Goal: Task Accomplishment & Management: Manage account settings

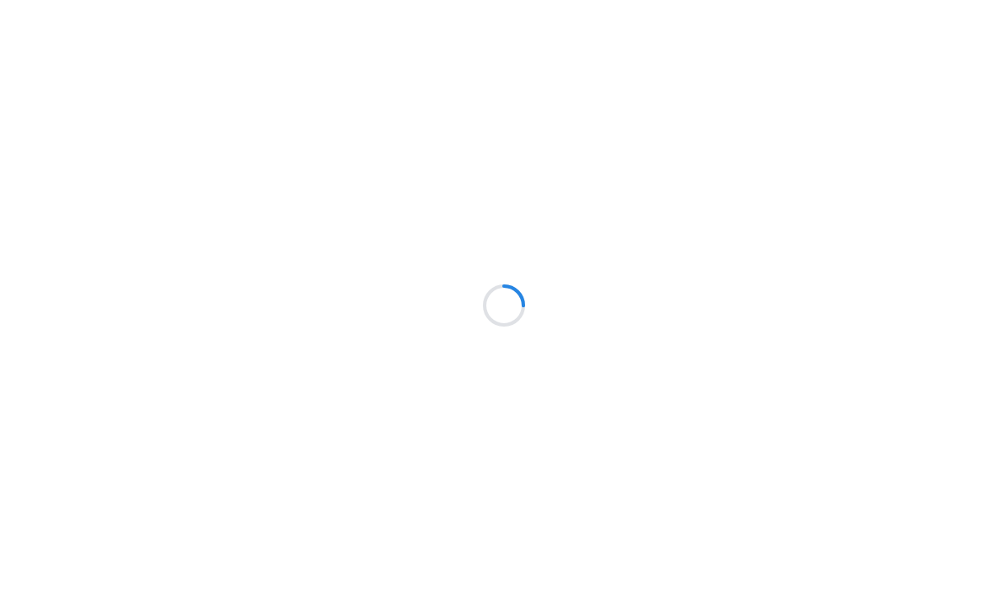
scroll to position [1, 0]
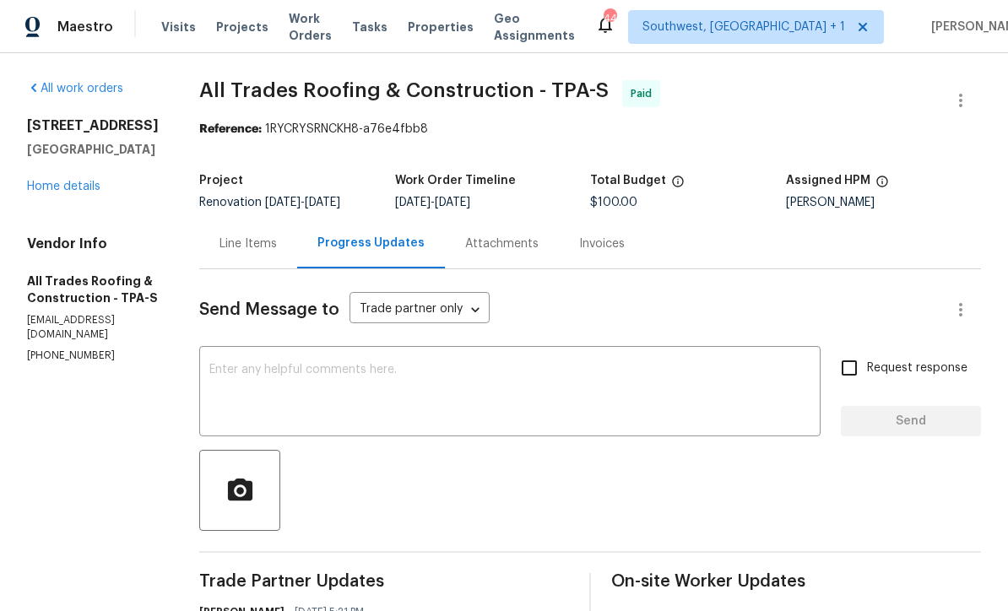
click at [56, 182] on link "Home details" at bounding box center [63, 187] width 73 height 12
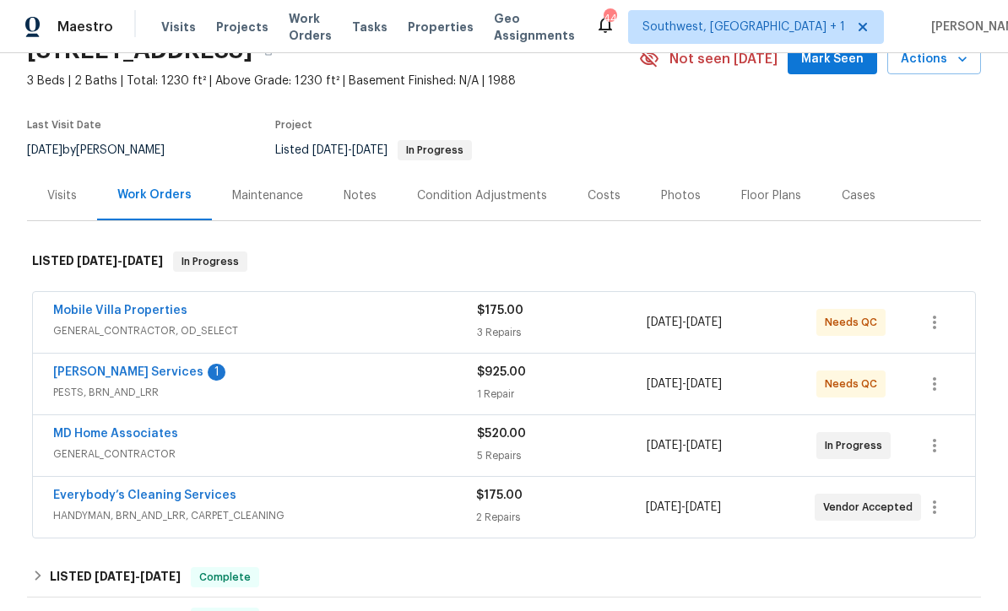
scroll to position [95, 0]
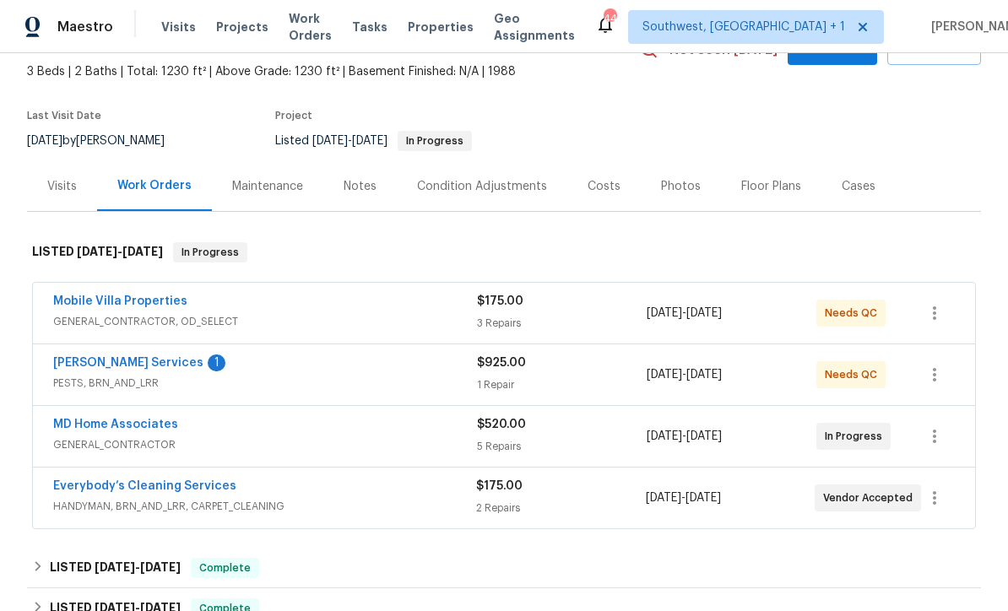
click at [84, 364] on link "Massey Services" at bounding box center [128, 363] width 150 height 12
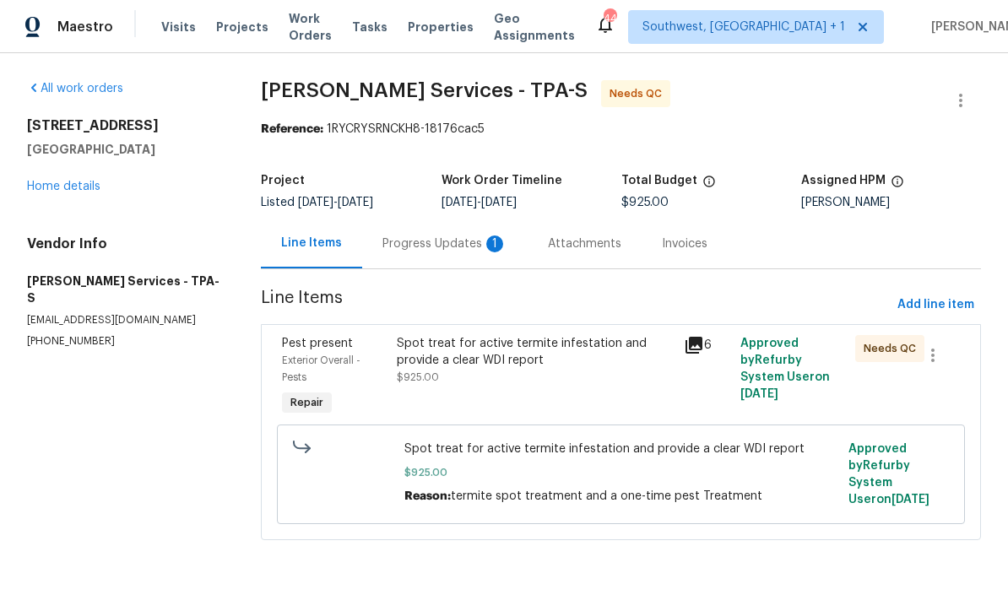
click at [437, 255] on div "Progress Updates 1" at bounding box center [444, 244] width 165 height 50
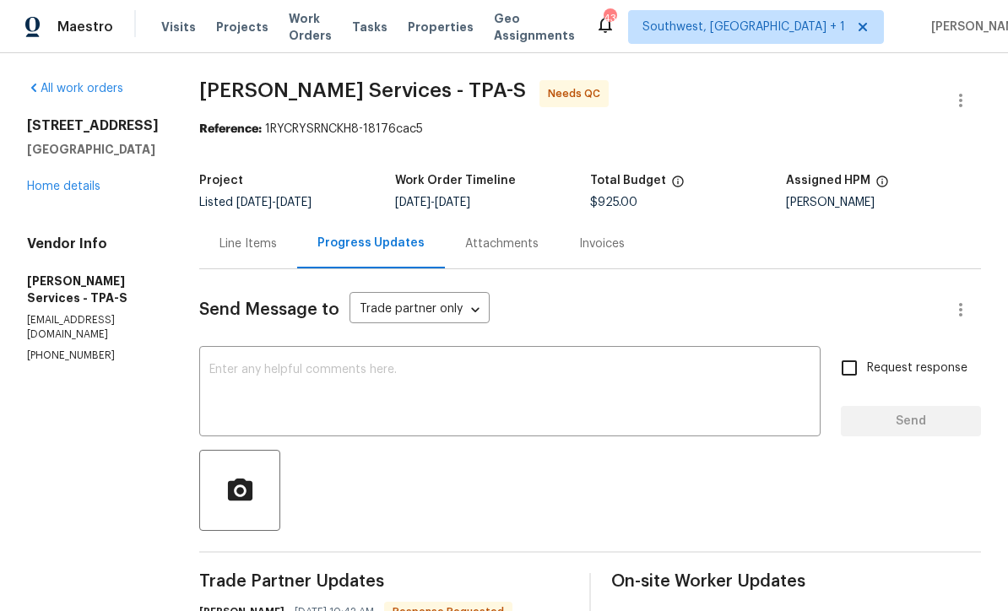
click at [277, 245] on div "Line Items" at bounding box center [247, 244] width 57 height 17
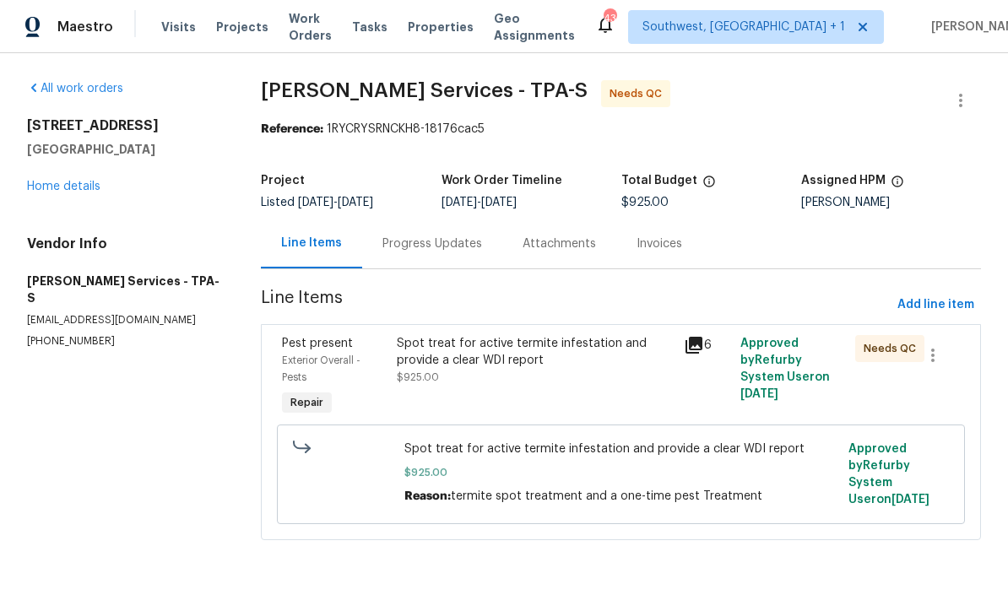
click at [610, 379] on div "Spot treat for active termite infestation and provide a clear WDI report $925.00" at bounding box center [535, 360] width 276 height 51
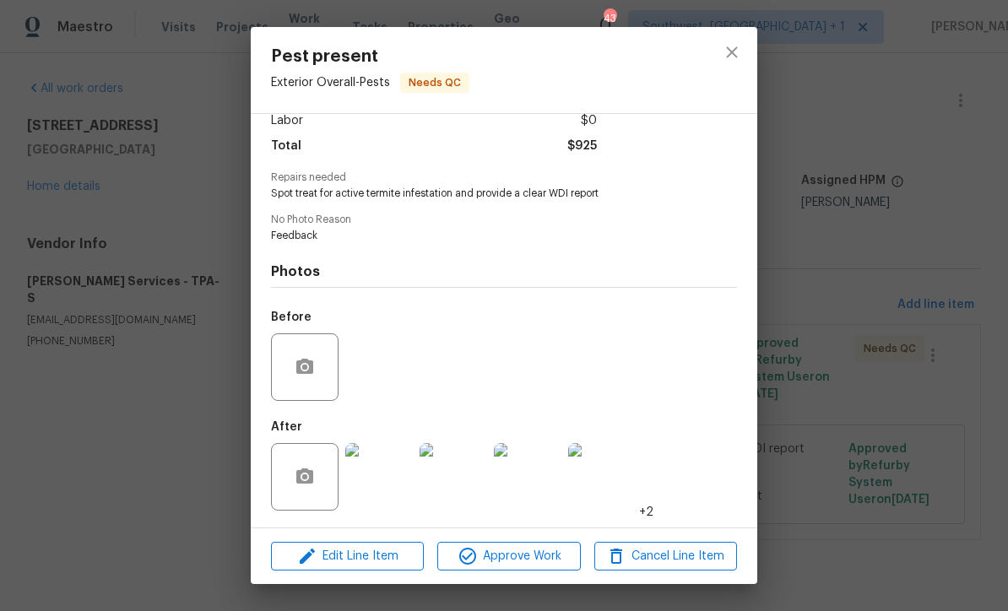
scroll to position [129, 0]
click at [385, 490] on img at bounding box center [379, 477] width 68 height 68
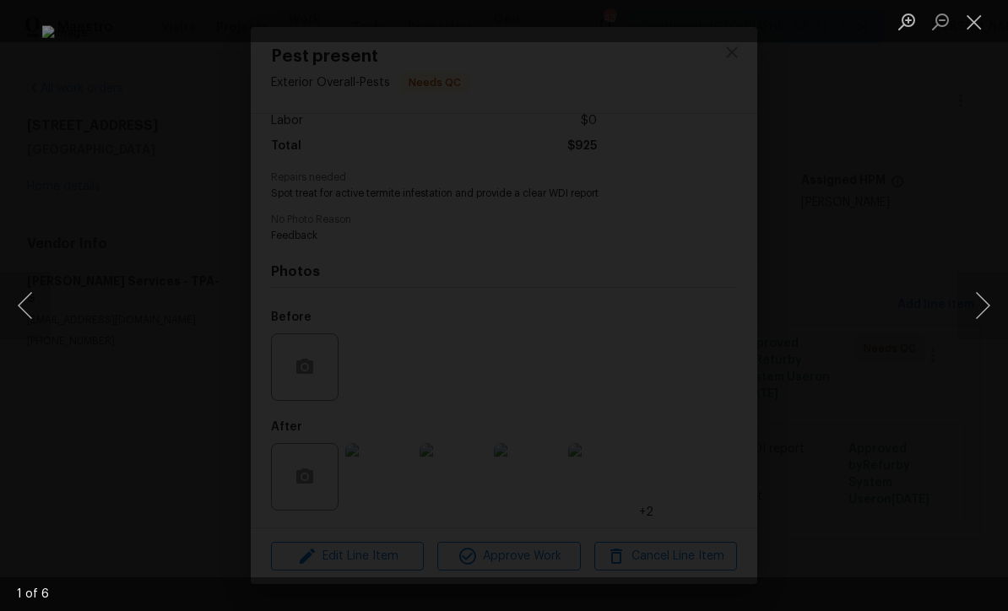
click at [985, 326] on button "Next image" at bounding box center [982, 306] width 51 height 68
click at [29, 305] on button "Previous image" at bounding box center [25, 306] width 51 height 68
click at [989, 314] on button "Next image" at bounding box center [982, 306] width 51 height 68
click at [998, 312] on button "Next image" at bounding box center [982, 306] width 51 height 68
click at [986, 312] on button "Next image" at bounding box center [982, 306] width 51 height 68
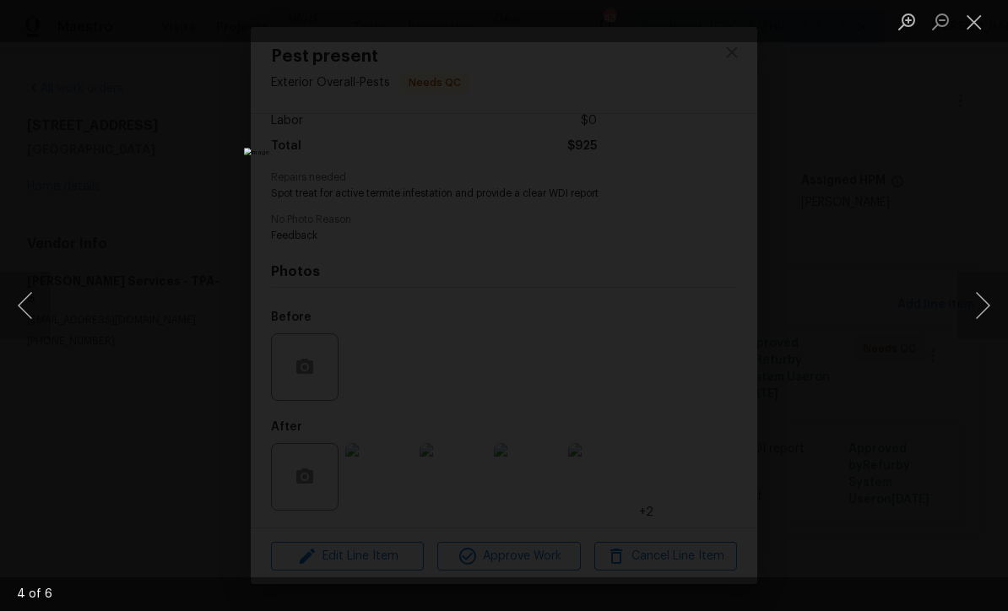
click at [990, 318] on button "Next image" at bounding box center [982, 306] width 51 height 68
click at [988, 312] on button "Next image" at bounding box center [982, 306] width 51 height 68
click at [977, 30] on button "Close lightbox" at bounding box center [974, 22] width 34 height 30
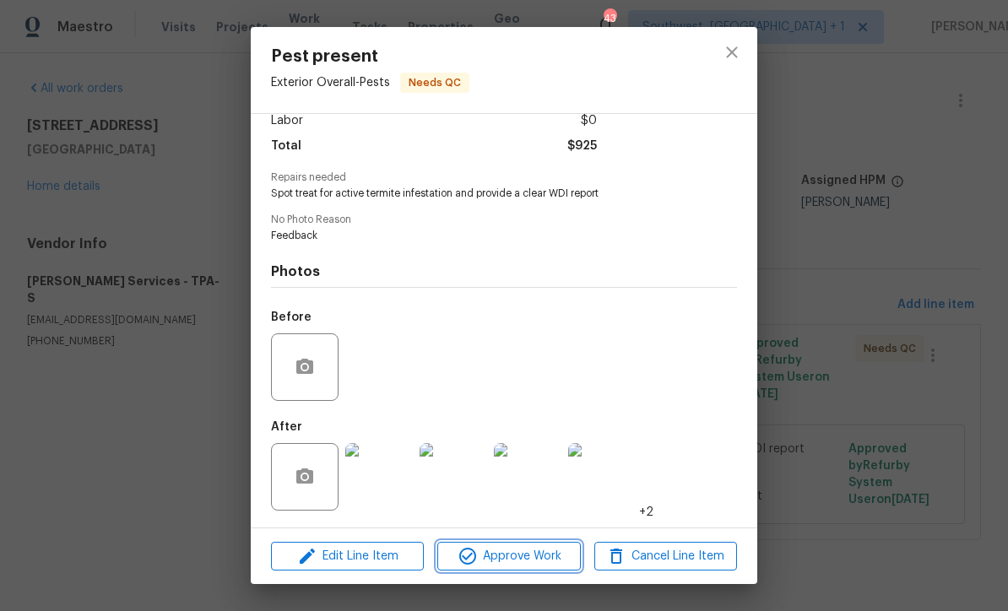
click at [531, 551] on span "Approve Work" at bounding box center [508, 556] width 133 height 21
click at [546, 566] on span "Approve Work" at bounding box center [508, 556] width 133 height 21
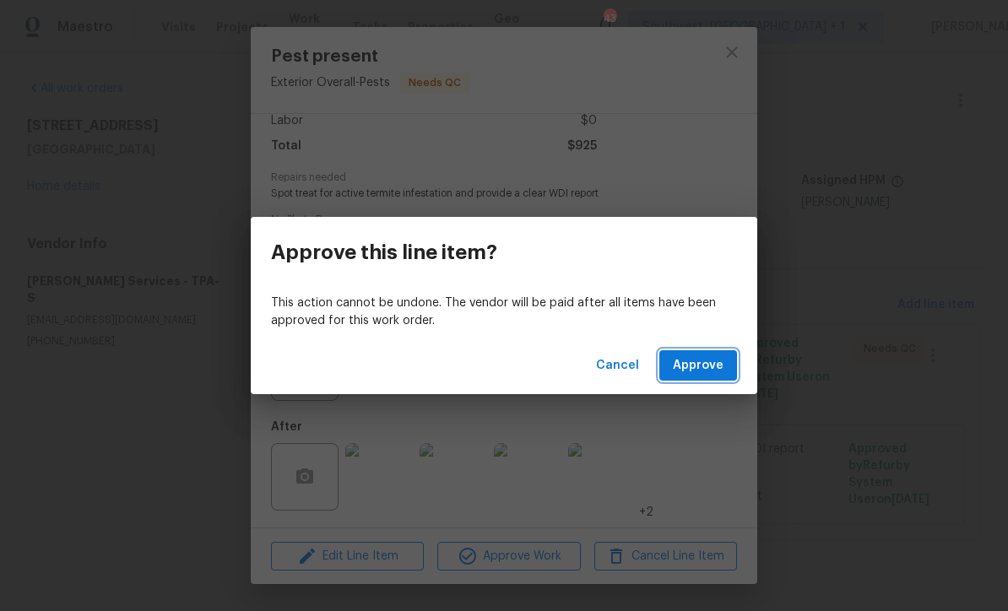
click at [701, 376] on button "Approve" at bounding box center [698, 365] width 78 height 31
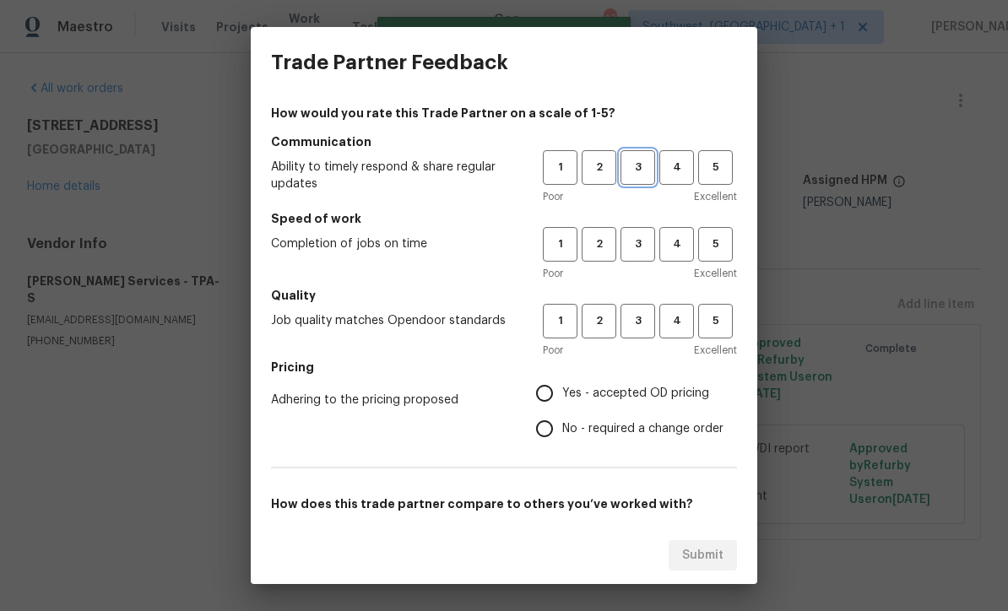
click at [648, 176] on span "3" at bounding box center [637, 167] width 31 height 19
click at [639, 245] on span "3" at bounding box center [637, 244] width 31 height 19
click at [650, 320] on span "3" at bounding box center [637, 321] width 31 height 19
click at [562, 393] on input "Yes - accepted OD pricing" at bounding box center [544, 393] width 35 height 35
radio input "true"
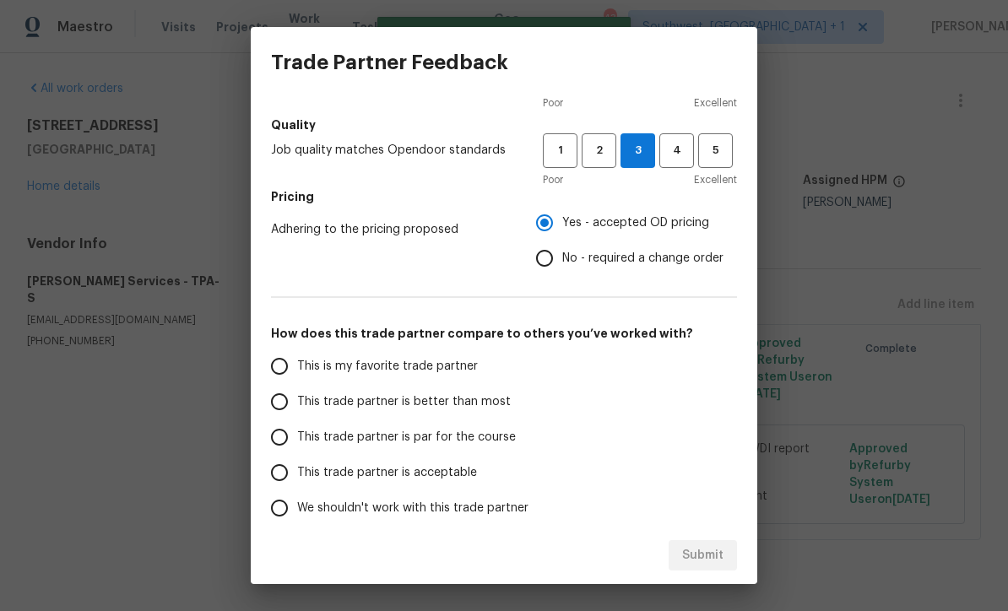
scroll to position [170, 0]
click at [285, 449] on input "This trade partner is par for the course" at bounding box center [279, 437] width 35 height 35
radio input "false"
click at [287, 482] on input "This trade partner is acceptable" at bounding box center [279, 473] width 35 height 35
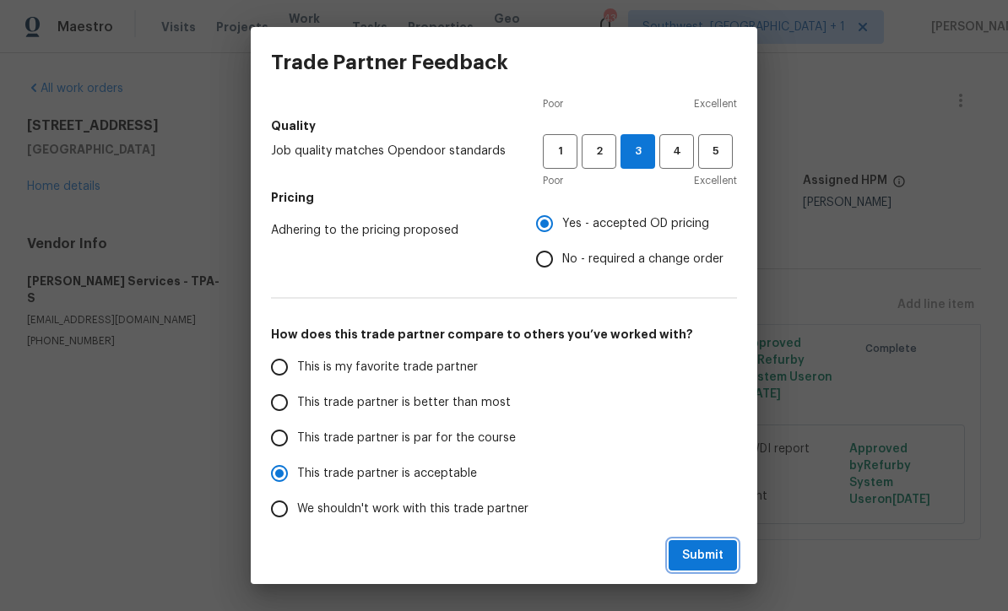
click at [724, 563] on button "Submit" at bounding box center [703, 555] width 68 height 31
radio input "true"
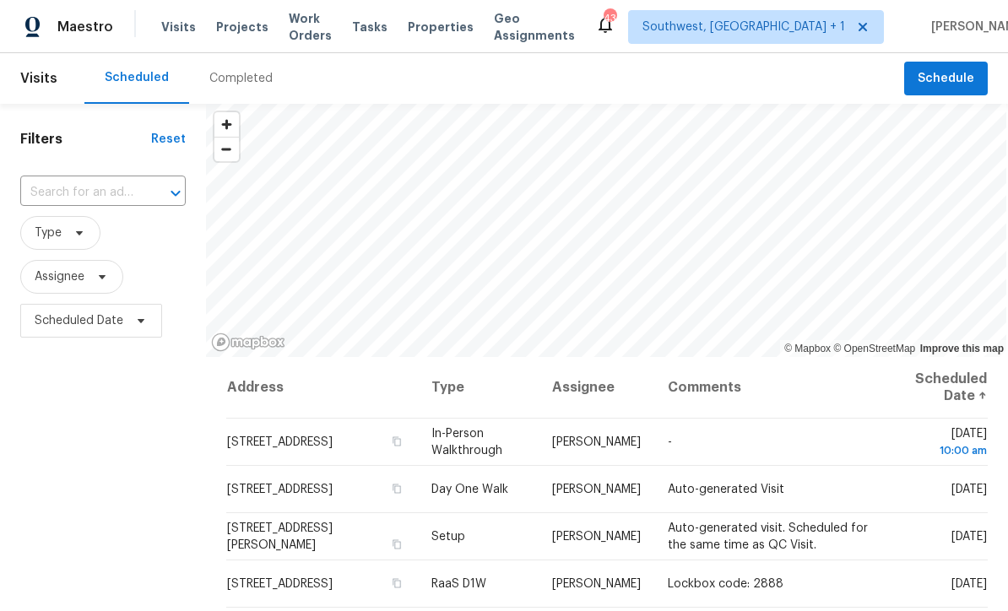
click at [227, 32] on span "Projects" at bounding box center [242, 27] width 52 height 17
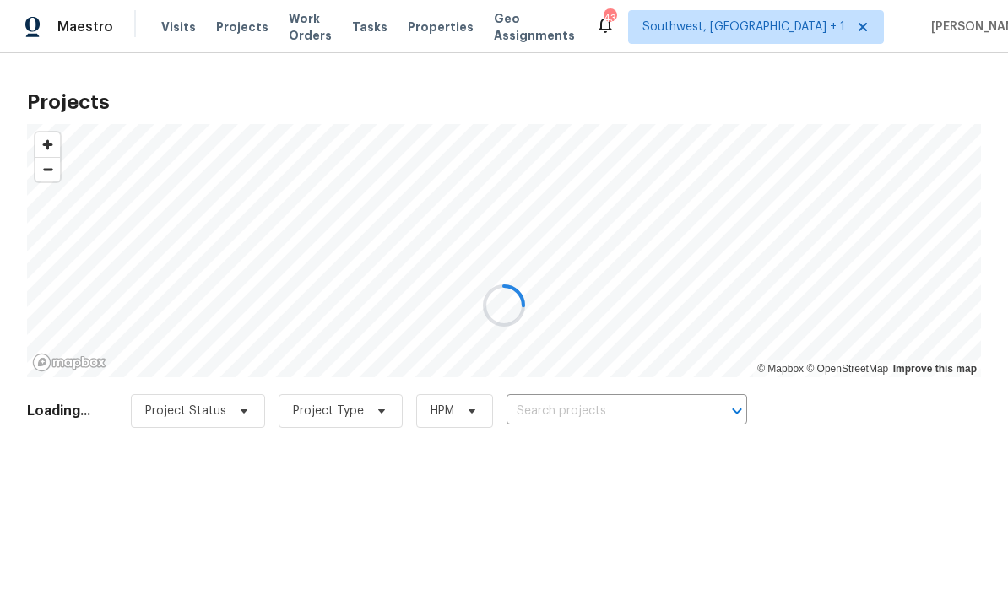
click at [632, 419] on div at bounding box center [504, 305] width 1008 height 611
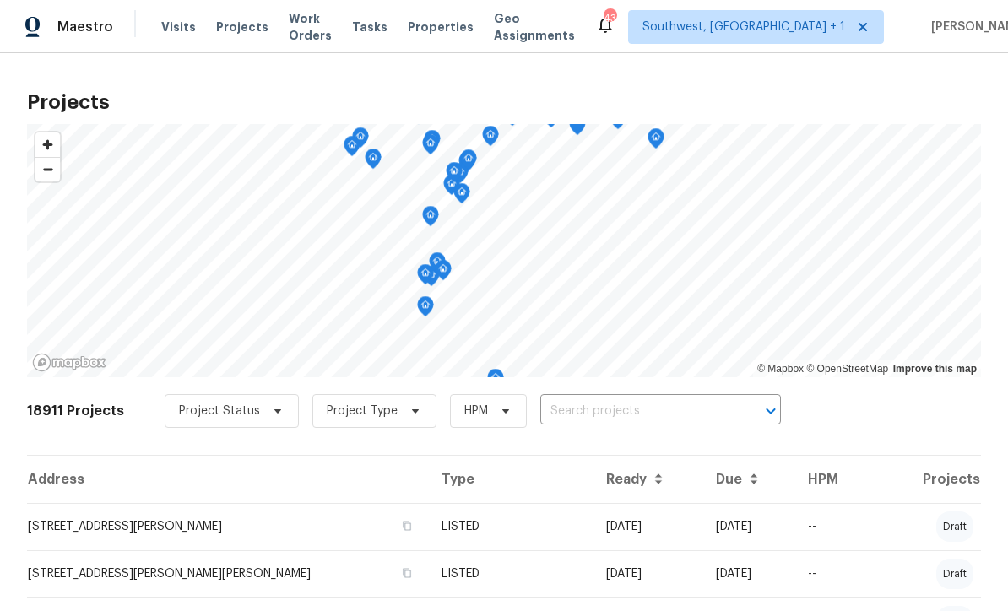
click at [632, 415] on input "text" at bounding box center [636, 411] width 193 height 26
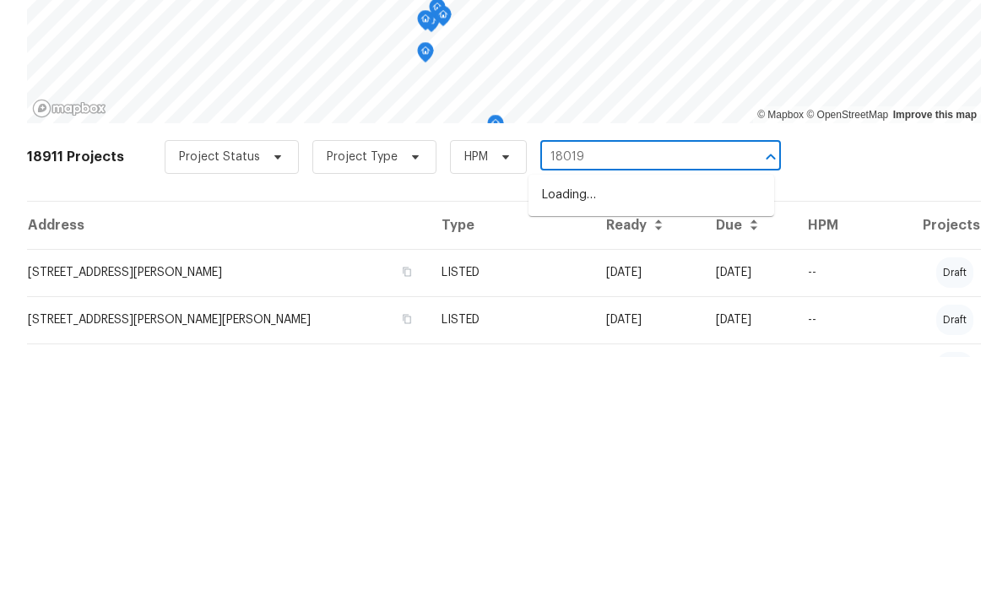
type input "18019"
click at [670, 463] on li "[STREET_ADDRESS]" at bounding box center [651, 477] width 246 height 28
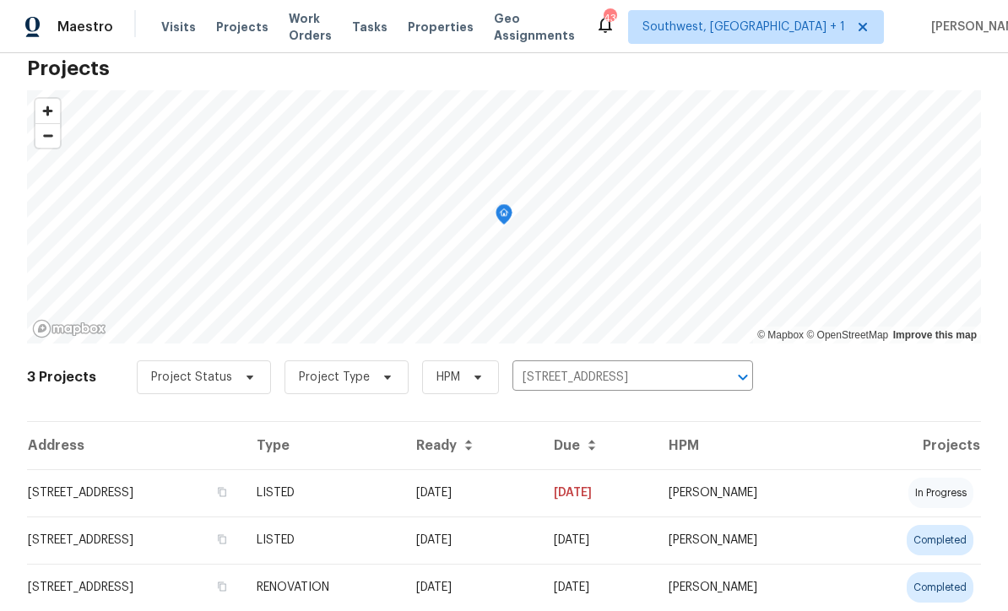
scroll to position [33, 0]
click at [540, 508] on td "[DATE]" at bounding box center [472, 493] width 138 height 47
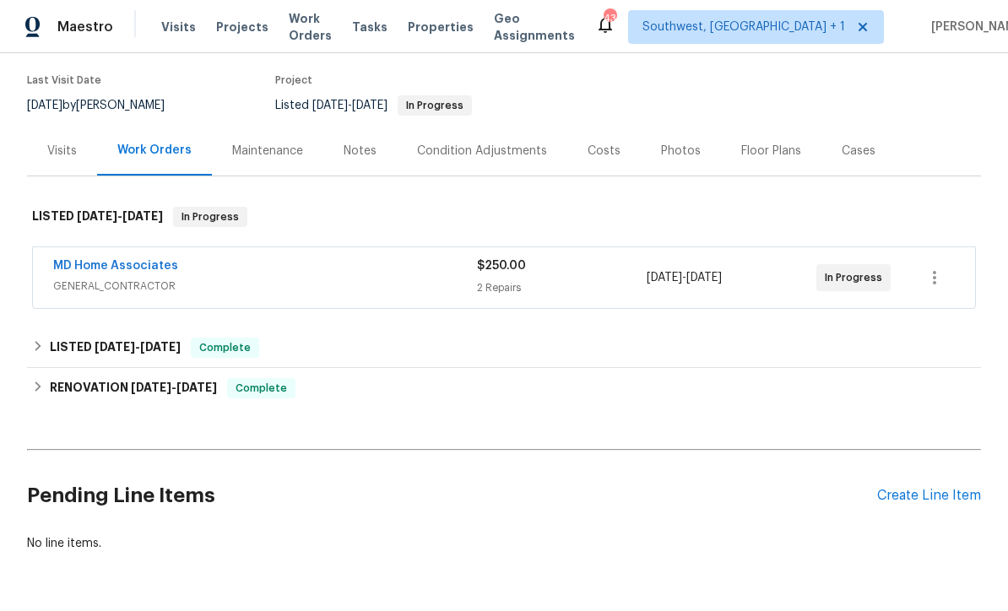
scroll to position [129, 0]
click at [112, 268] on link "MD Home Associates" at bounding box center [115, 267] width 125 height 12
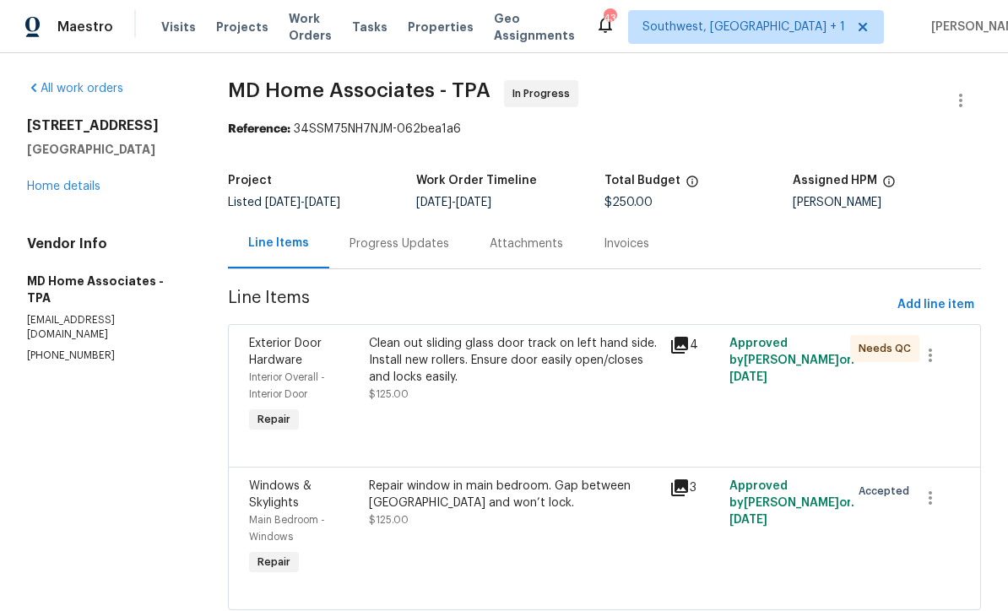
click at [404, 247] on div "Progress Updates" at bounding box center [400, 244] width 100 height 17
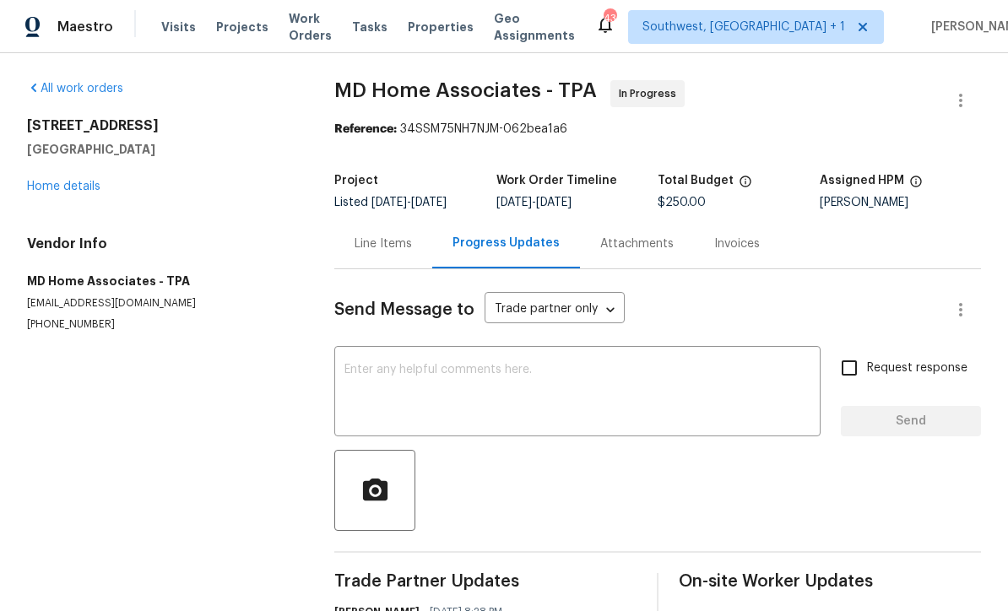
click at [578, 377] on textarea at bounding box center [577, 393] width 466 height 59
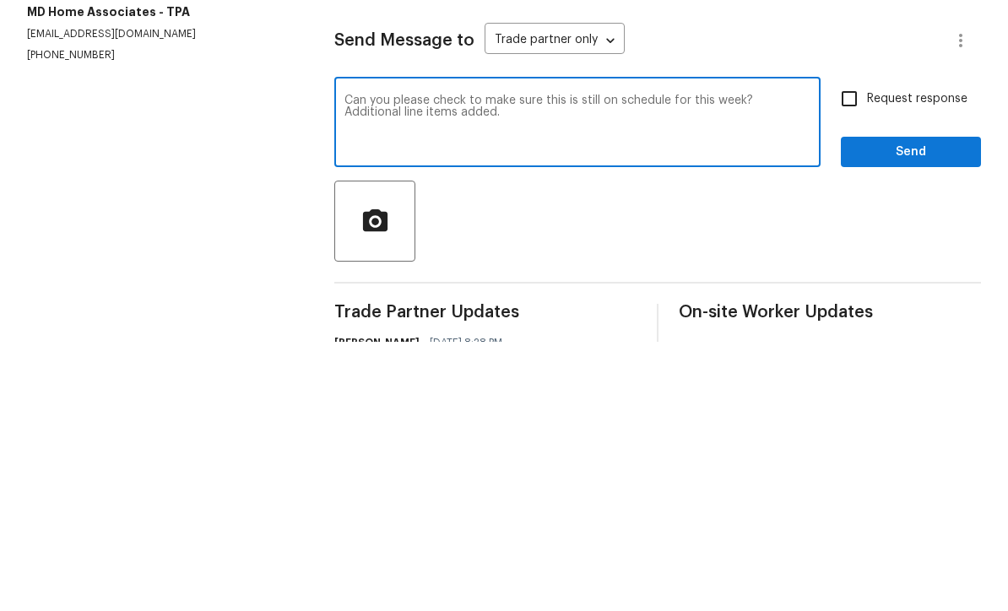
type textarea "Can you please check to make sure this is still on schedule for this week? Addi…"
click at [859, 350] on input "Request response" at bounding box center [849, 367] width 35 height 35
checkbox input "true"
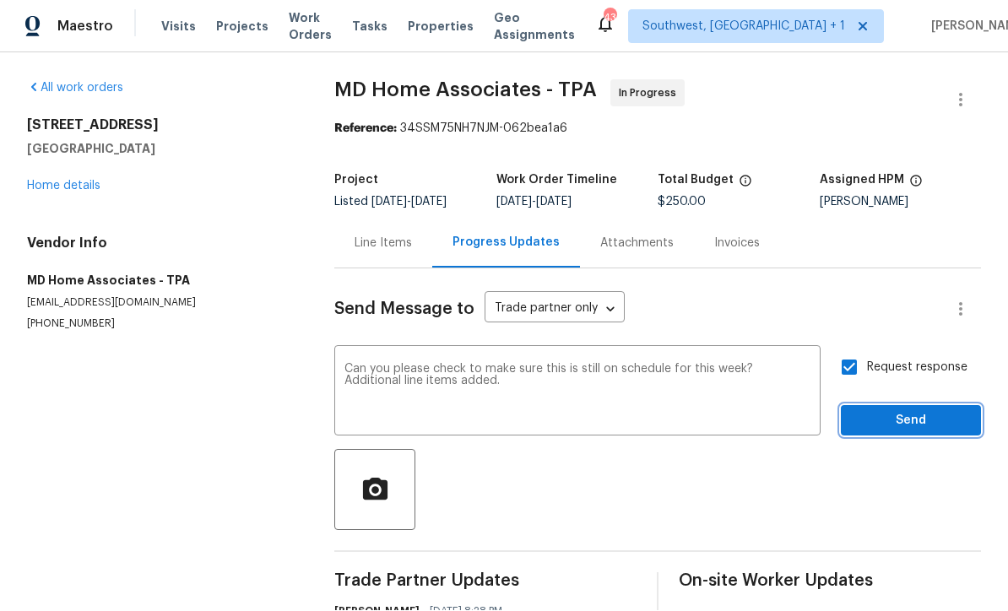
click at [893, 411] on span "Send" at bounding box center [910, 421] width 113 height 21
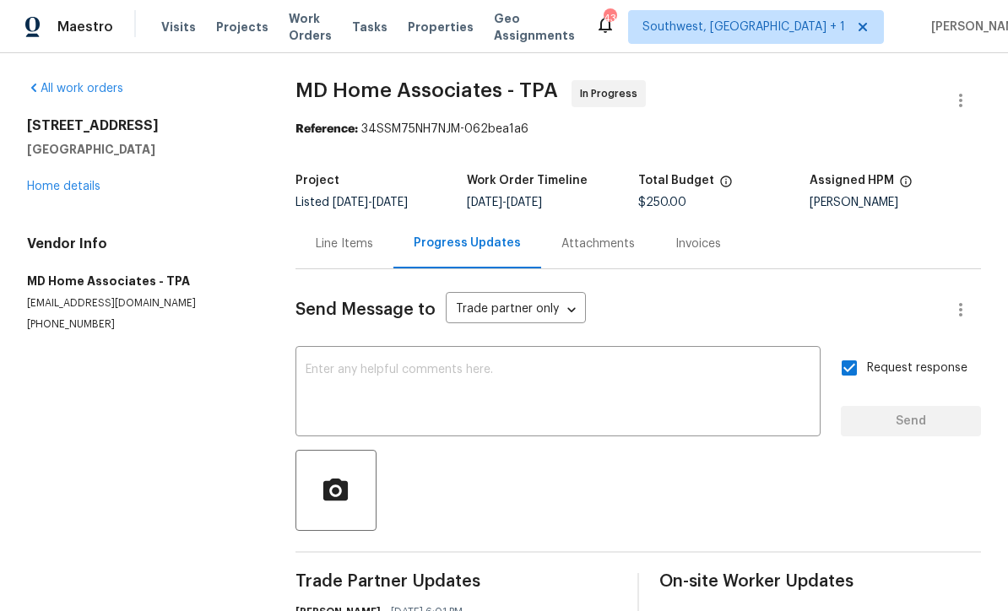
click at [322, 236] on div "Line Items" at bounding box center [344, 244] width 57 height 17
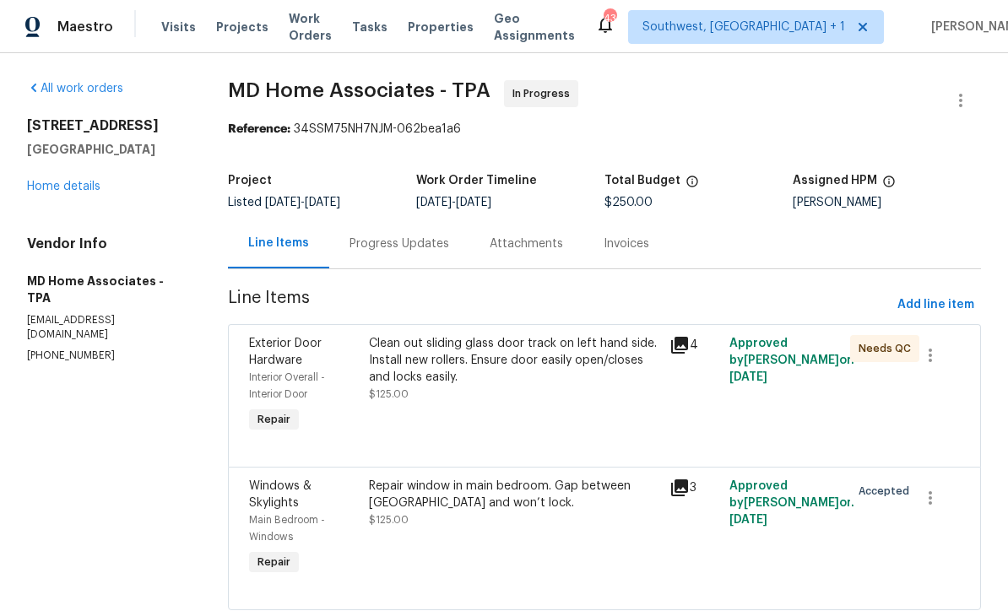
scroll to position [50, 0]
click at [944, 295] on span "Add line item" at bounding box center [935, 305] width 77 height 21
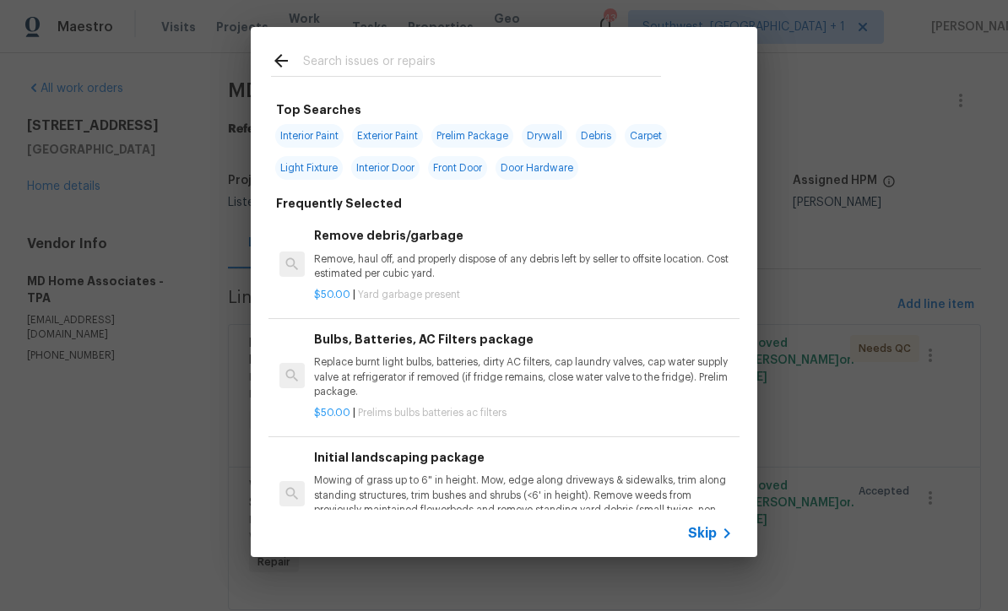
click at [718, 542] on icon at bounding box center [727, 533] width 20 height 20
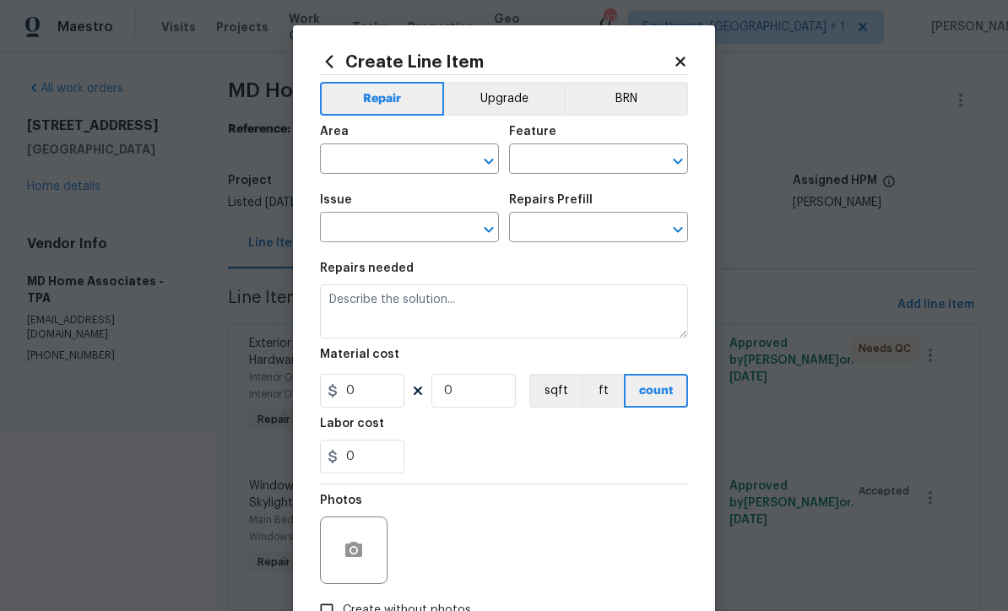
click at [406, 160] on input "text" at bounding box center [386, 161] width 132 height 26
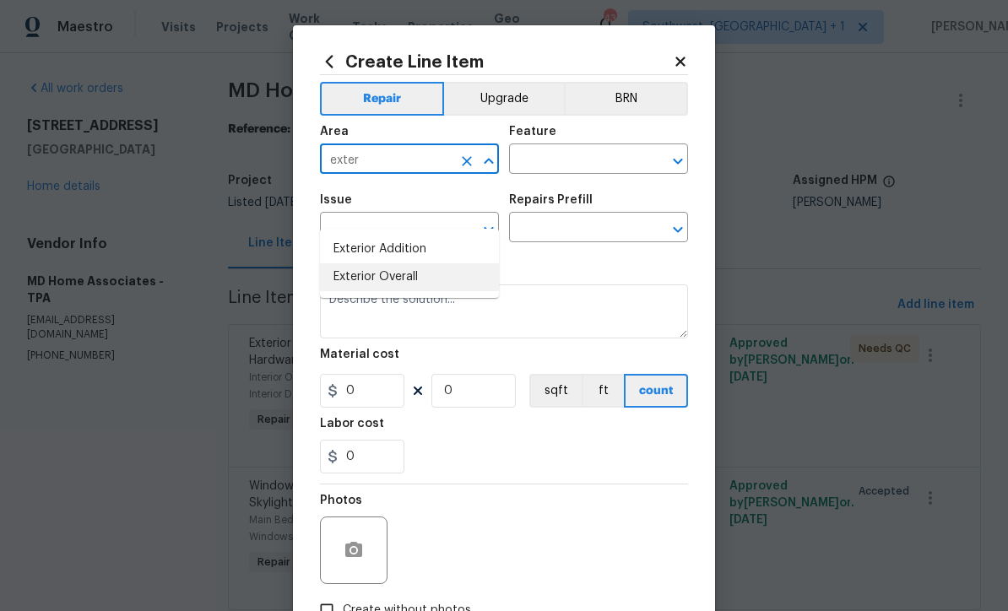
click at [411, 263] on li "Exterior Overall" at bounding box center [409, 277] width 179 height 28
type input "Exterior Overall"
click at [586, 165] on input "text" at bounding box center [575, 161] width 132 height 26
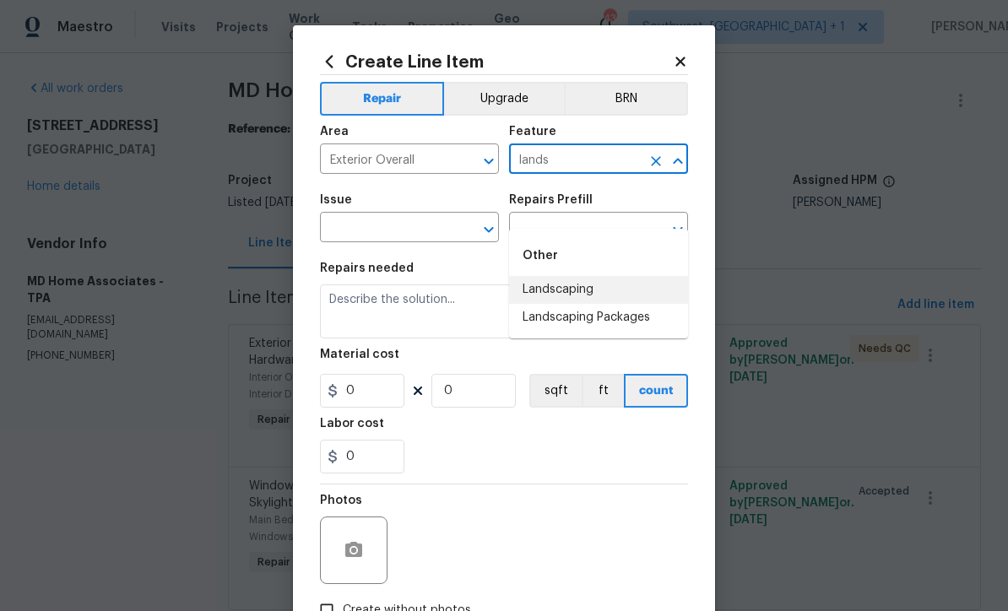
click at [575, 276] on li "Landscaping" at bounding box center [598, 290] width 179 height 28
type input "Landscaping"
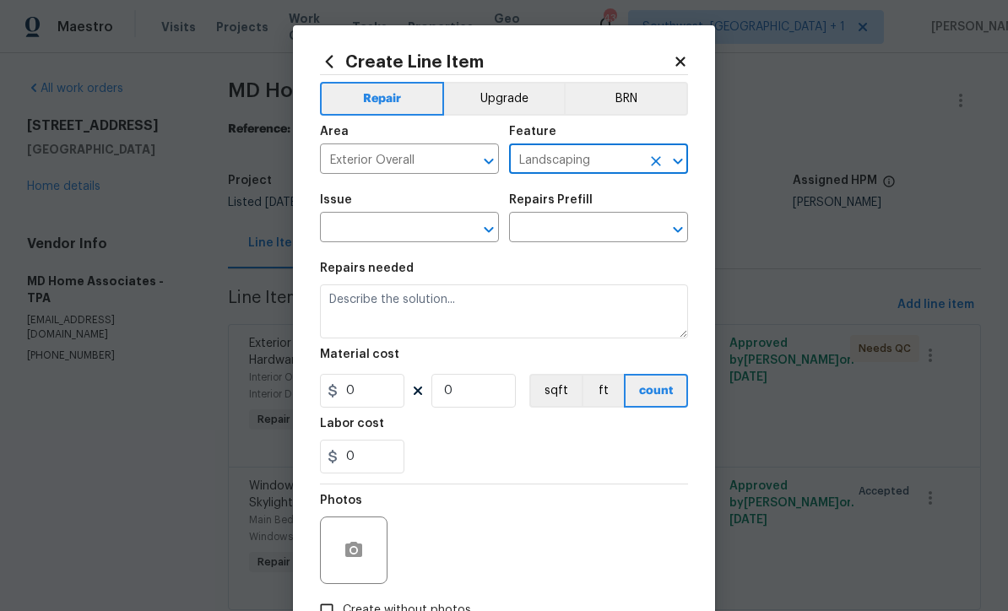
click at [425, 228] on input "text" at bounding box center [386, 229] width 132 height 26
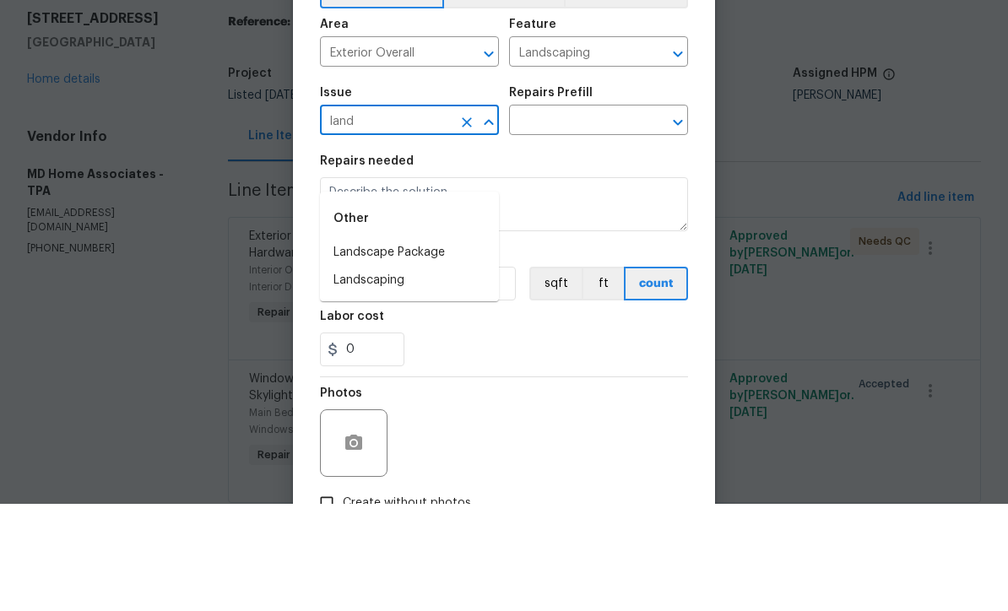
click at [383, 374] on li "Landscaping" at bounding box center [409, 388] width 179 height 28
type input "Landscaping"
click at [584, 216] on input "text" at bounding box center [575, 229] width 132 height 26
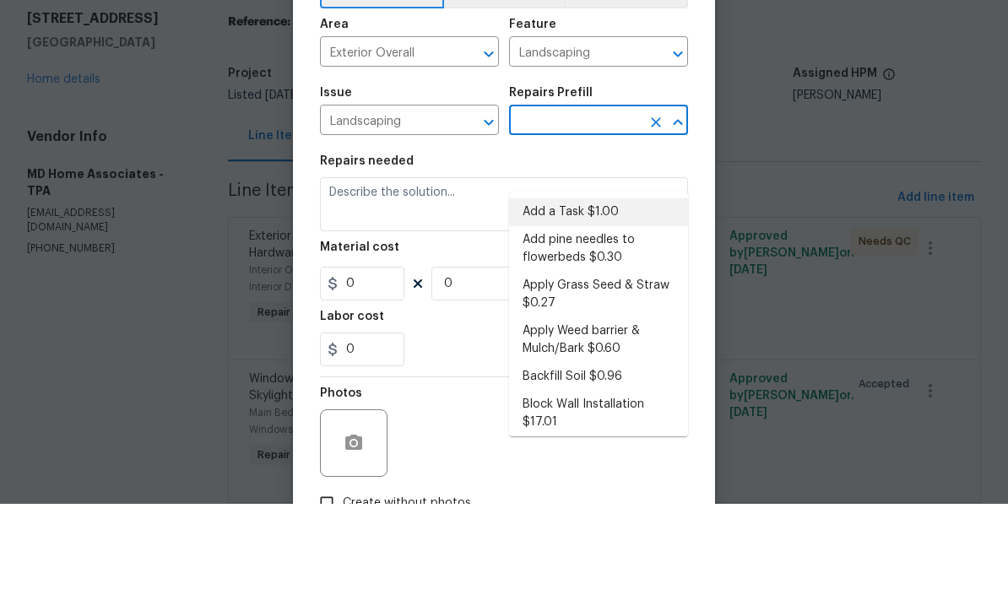
click at [582, 306] on li "Add a Task $1.00" at bounding box center [598, 320] width 179 height 28
type input "Add a Task $1.00"
type textarea "HPM to detail"
type input "1"
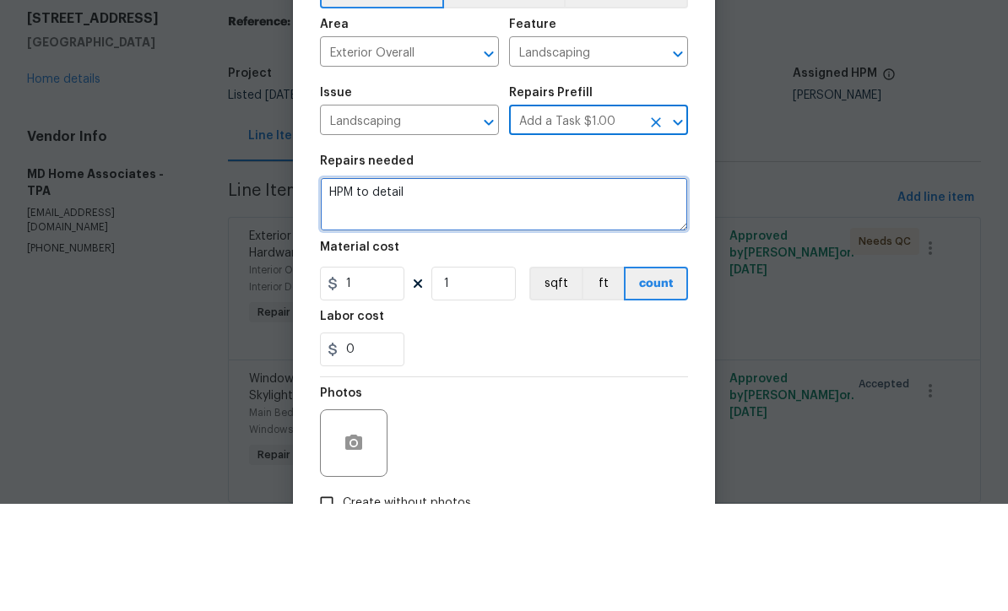
click at [472, 285] on textarea "HPM to detail" at bounding box center [504, 312] width 368 height 54
type textarea "H"
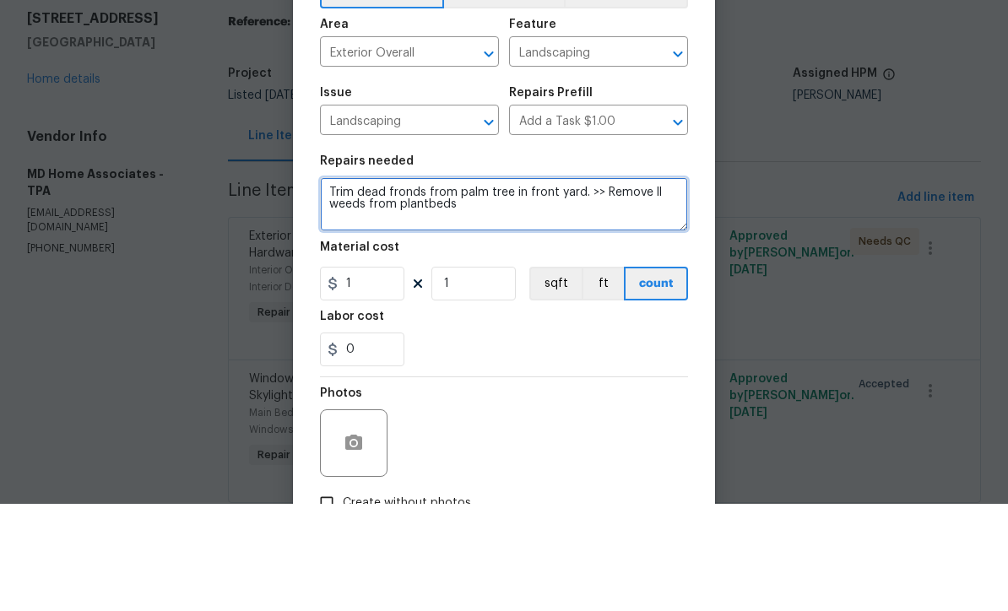
click at [648, 285] on textarea "Trim dead fronds from palm tree in front yard. >> Remove ll weeds from plantbeds" at bounding box center [504, 312] width 368 height 54
click at [491, 285] on textarea "Trim dead fronds from palm tree in front yard. >> Remove all weeds from plantbe…" at bounding box center [504, 312] width 368 height 54
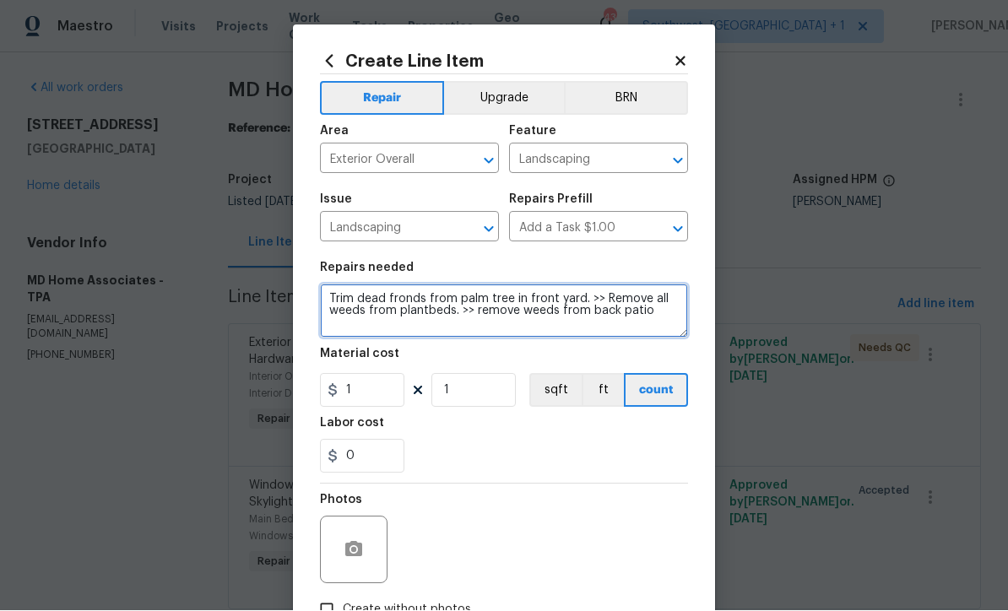
type textarea "Trim dead fronds from palm tree in front yard. >> Remove all weeds from plantbe…"
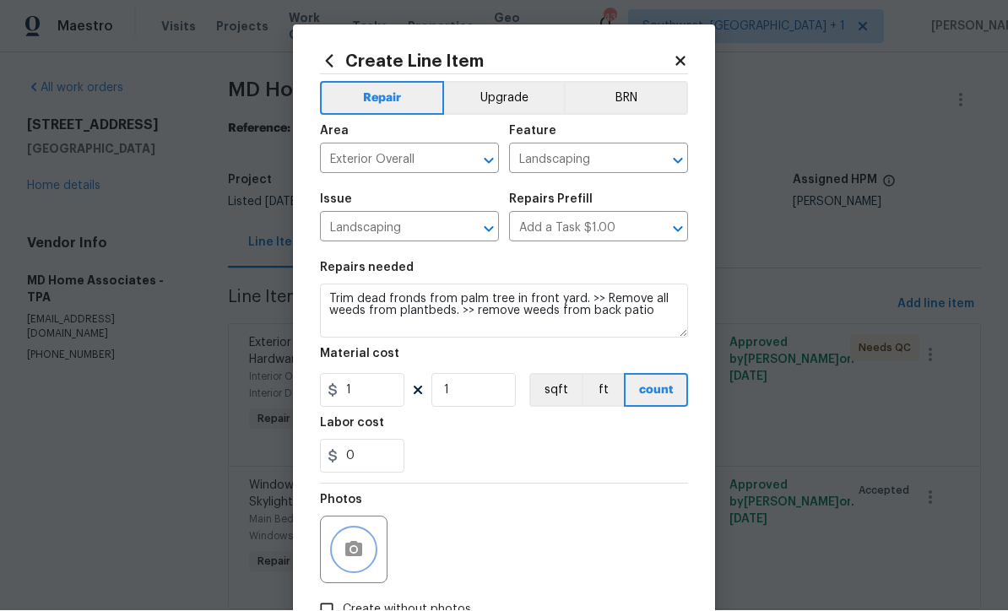
click at [366, 554] on button "button" at bounding box center [353, 550] width 41 height 41
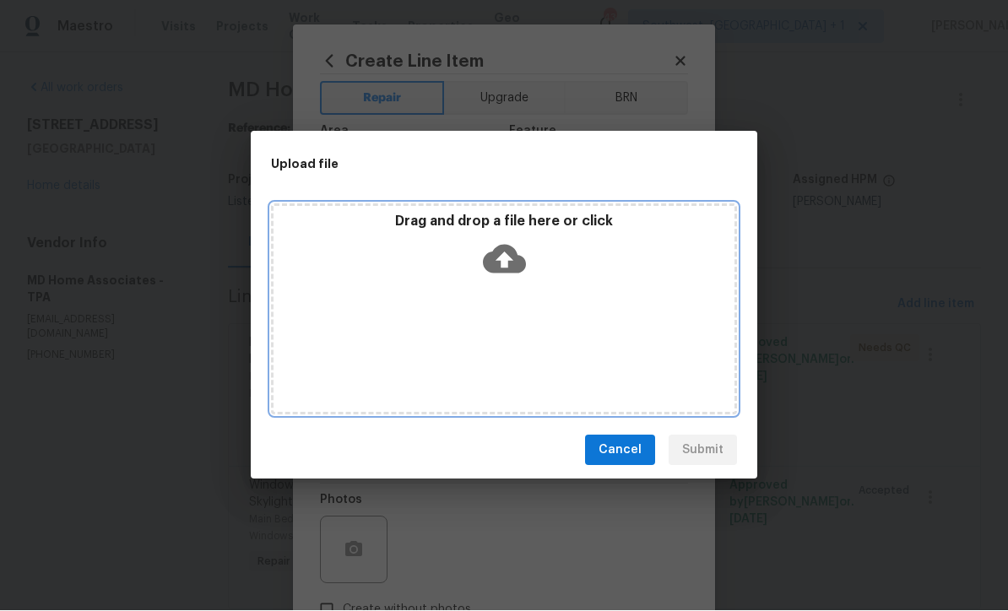
click at [496, 271] on icon at bounding box center [504, 260] width 43 height 29
